Goal: Transaction & Acquisition: Obtain resource

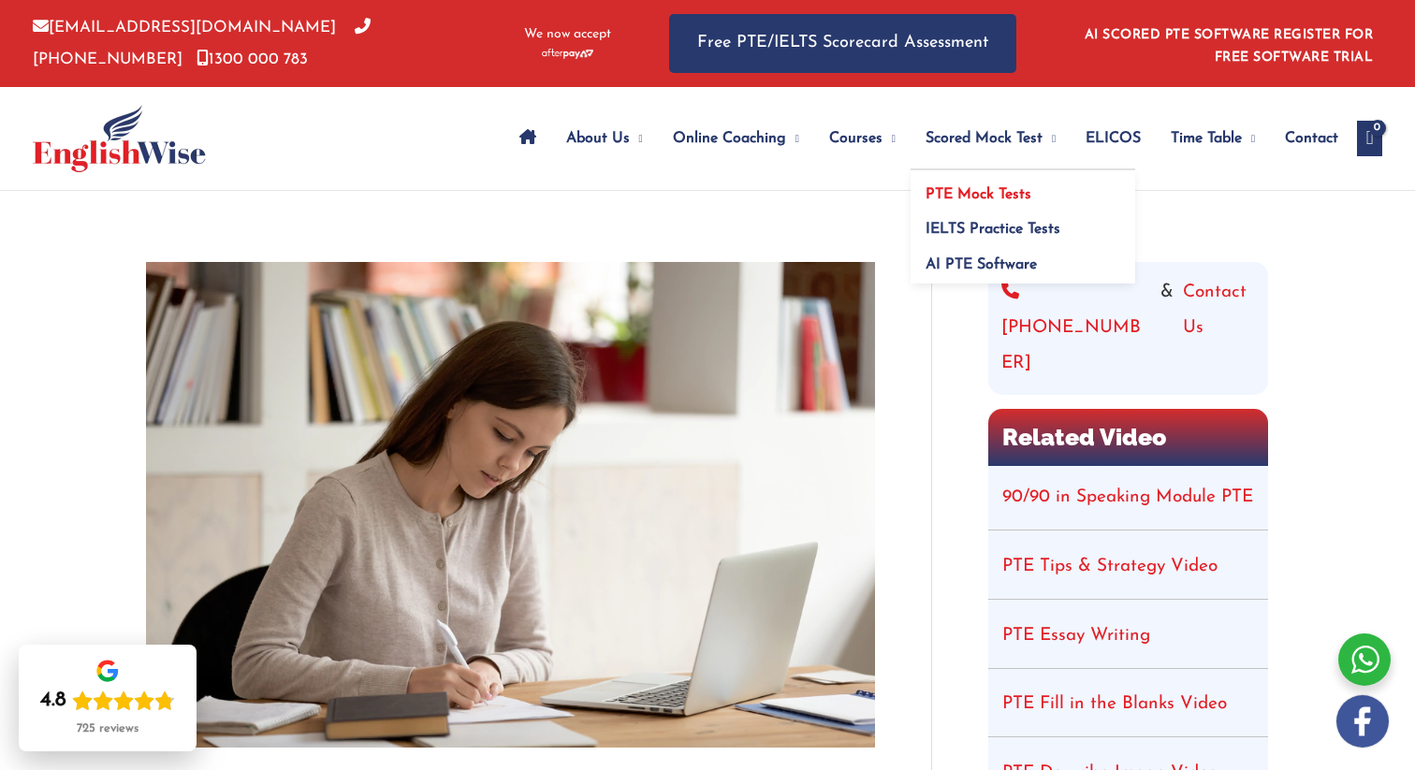
click at [985, 185] on link "PTE Mock Tests" at bounding box center [1022, 188] width 225 height 36
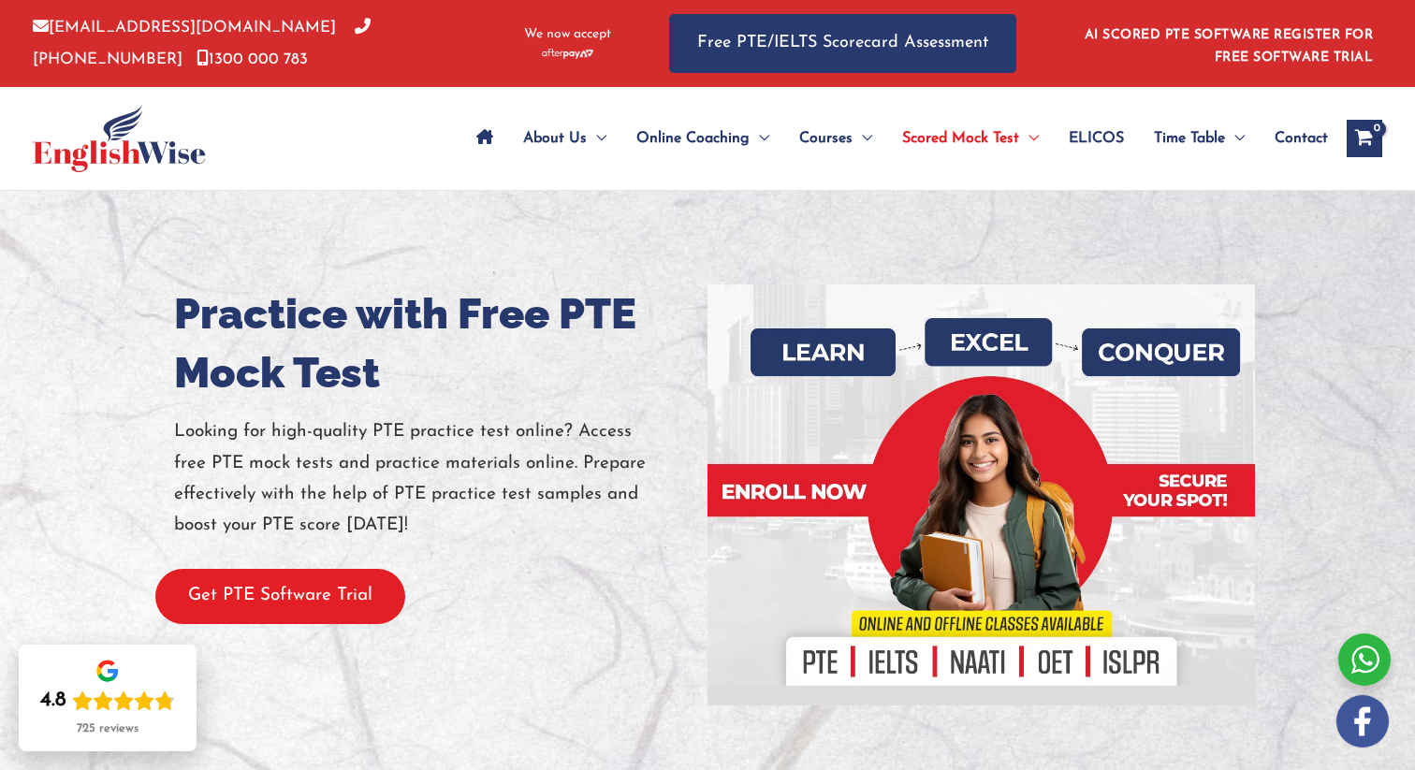
click at [377, 597] on button "Get PTE Software Trial" at bounding box center [280, 596] width 250 height 55
